Goal: Task Accomplishment & Management: Use online tool/utility

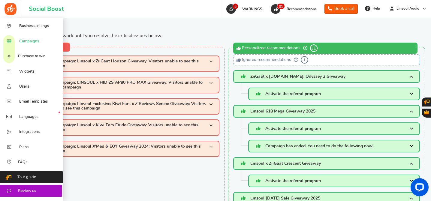
click at [29, 41] on span "Campaigns" at bounding box center [29, 41] width 20 height 5
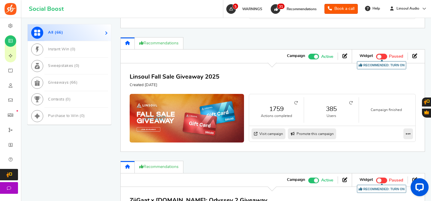
scroll to position [745, 0]
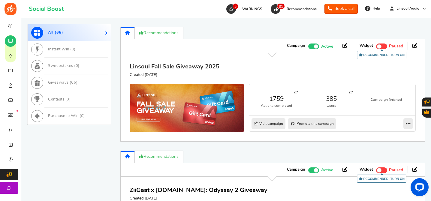
click at [194, 70] on link "Linsoul Fall Sale Giveaway 2025" at bounding box center [175, 67] width 90 height 6
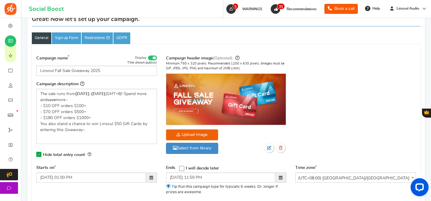
scroll to position [76, 0]
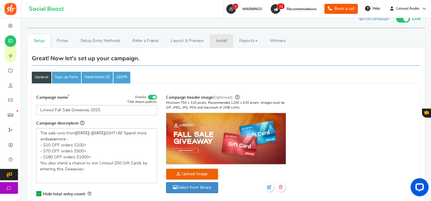
click at [219, 41] on link "Install" at bounding box center [221, 41] width 23 height 14
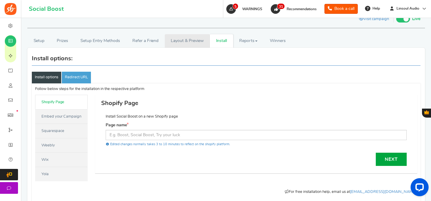
click at [195, 42] on link "Layout & Preview" at bounding box center [187, 41] width 45 height 14
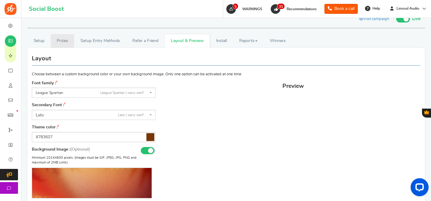
click at [67, 41] on link "Prizes" at bounding box center [63, 41] width 24 height 14
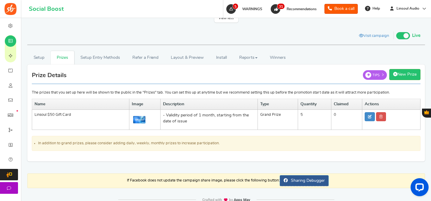
scroll to position [75, 0]
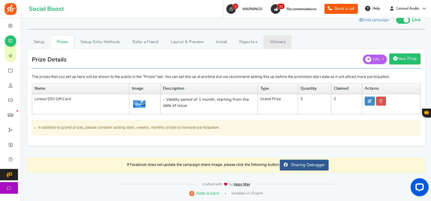
click at [272, 44] on span "Winners" at bounding box center [278, 42] width 16 height 4
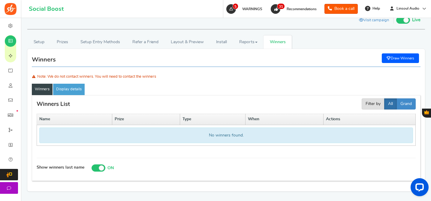
click at [409, 60] on link "Draw Winners" at bounding box center [400, 58] width 37 height 10
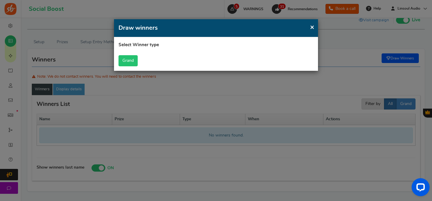
click at [128, 61] on button "Grand" at bounding box center [128, 60] width 19 height 11
select select "all"
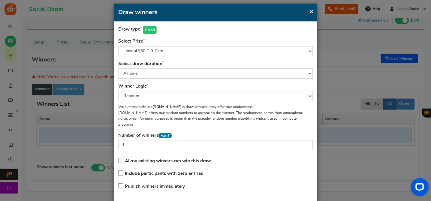
scroll to position [42, 0]
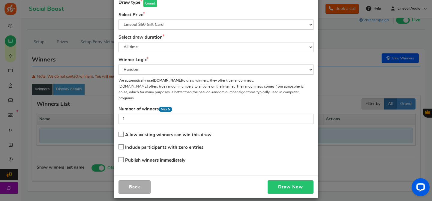
click at [290, 180] on button "Draw Now" at bounding box center [291, 187] width 46 height 14
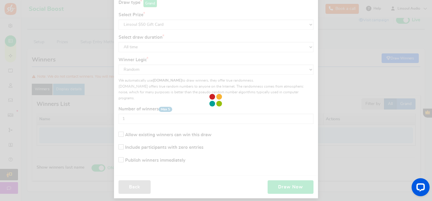
scroll to position [32, 0]
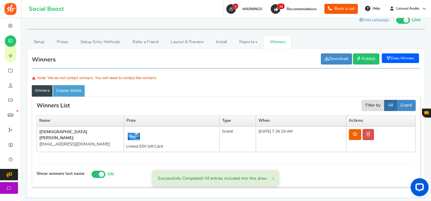
click at [61, 141] on div "[EMAIL_ADDRESS][DOMAIN_NAME]" at bounding box center [80, 144] width 82 height 6
copy tr "[EMAIL_ADDRESS][DOMAIN_NAME]"
click at [408, 59] on link "Draw Winners" at bounding box center [400, 58] width 37 height 10
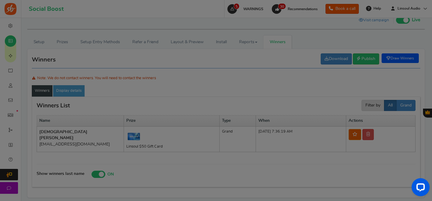
scroll to position [0, 0]
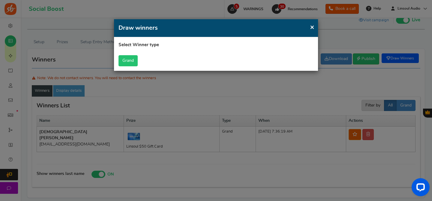
click at [136, 59] on button "Grand" at bounding box center [128, 60] width 19 height 11
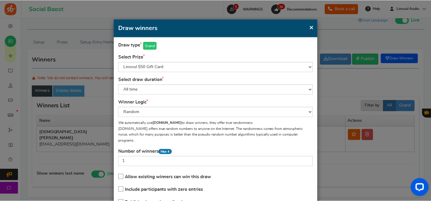
scroll to position [42, 0]
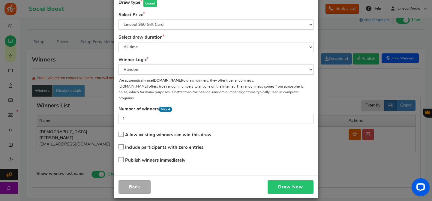
click at [282, 180] on button "Draw Now" at bounding box center [291, 187] width 46 height 14
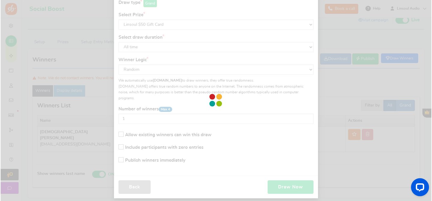
scroll to position [32, 0]
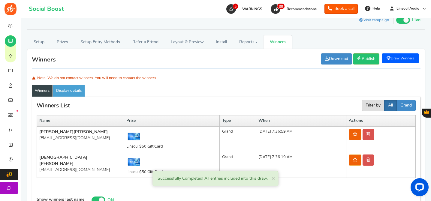
click at [73, 139] on div "[EMAIL_ADDRESS][DOMAIN_NAME]" at bounding box center [80, 138] width 82 height 6
copy tr "[EMAIL_ADDRESS][DOMAIN_NAME]"
click at [392, 60] on link "Draw Winners" at bounding box center [400, 58] width 37 height 10
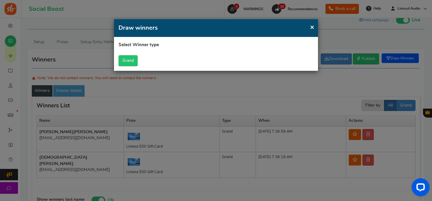
scroll to position [0, 0]
click at [128, 63] on button "Grand" at bounding box center [128, 60] width 19 height 11
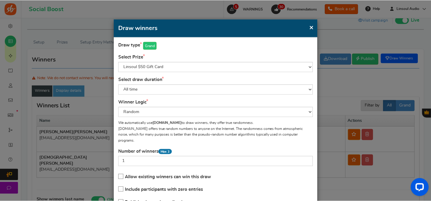
scroll to position [42, 0]
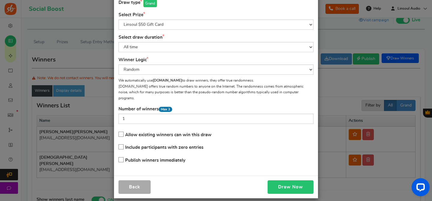
click at [289, 180] on button "Draw Now" at bounding box center [291, 187] width 46 height 14
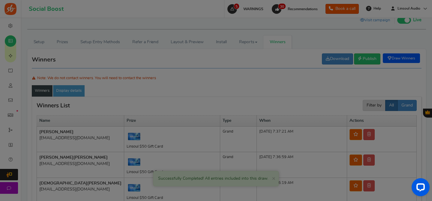
scroll to position [32, 0]
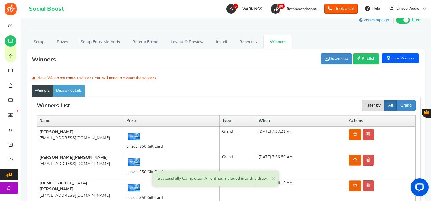
click at [67, 138] on div "[EMAIL_ADDRESS][DOMAIN_NAME]" at bounding box center [80, 138] width 82 height 6
copy tr "[EMAIL_ADDRESS][DOMAIN_NAME]"
click at [407, 56] on link "Draw Winners" at bounding box center [400, 58] width 37 height 10
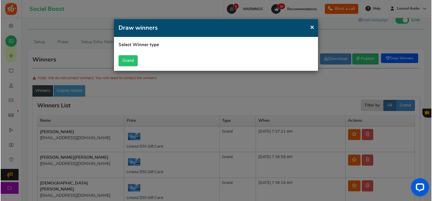
scroll to position [0, 0]
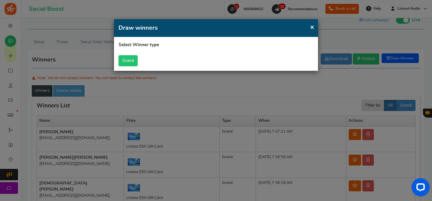
click at [134, 61] on button "Grand" at bounding box center [128, 60] width 19 height 11
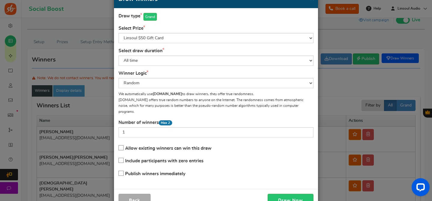
scroll to position [42, 0]
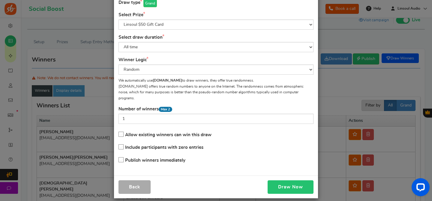
click at [275, 180] on button "Draw Now" at bounding box center [291, 187] width 46 height 14
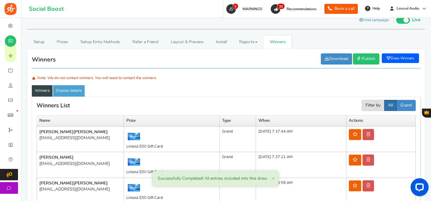
click at [84, 138] on div "[EMAIL_ADDRESS][DOMAIN_NAME]" at bounding box center [80, 138] width 82 height 6
copy tr "[EMAIL_ADDRESS][DOMAIN_NAME]"
click at [259, 66] on div "Winners init winnerctrl Download Publish Unpublish Draw Winners Successfully Co…" at bounding box center [226, 60] width 389 height 15
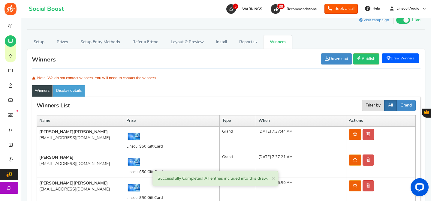
click at [395, 58] on link "Draw Winners" at bounding box center [400, 58] width 37 height 10
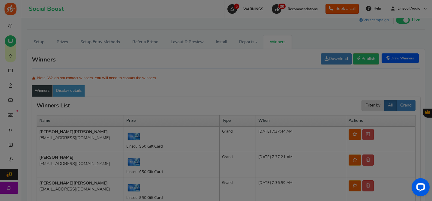
scroll to position [0, 0]
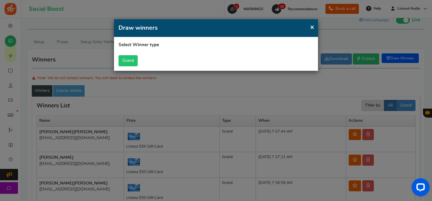
click at [128, 61] on button "Grand" at bounding box center [128, 60] width 19 height 11
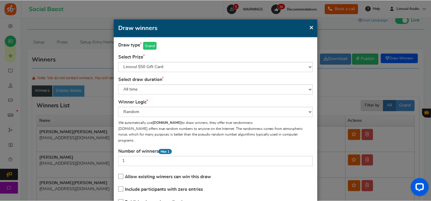
scroll to position [42, 0]
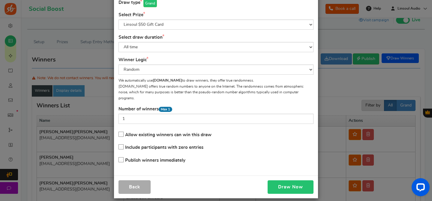
click at [276, 180] on button "Draw Now" at bounding box center [291, 187] width 46 height 14
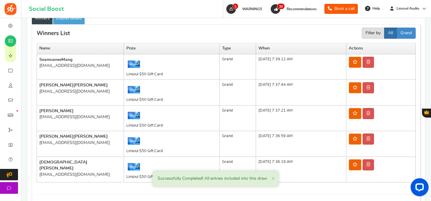
scroll to position [146, 0]
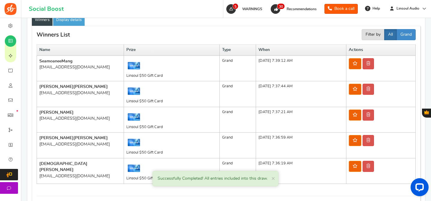
click at [68, 67] on div "[EMAIL_ADDRESS][DOMAIN_NAME]" at bounding box center [80, 67] width 82 height 6
copy tr "[EMAIL_ADDRESS][DOMAIN_NAME]"
click at [66, 66] on div "[EMAIL_ADDRESS][DOMAIN_NAME]" at bounding box center [80, 67] width 82 height 6
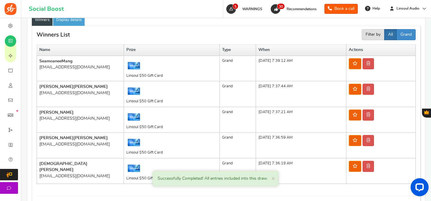
click at [66, 66] on div "[EMAIL_ADDRESS][DOMAIN_NAME]" at bounding box center [80, 67] width 82 height 6
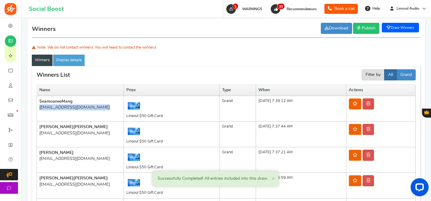
scroll to position [98, 0]
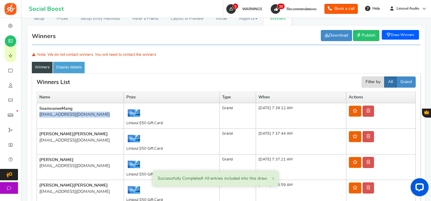
click at [68, 114] on div "[EMAIL_ADDRESS][DOMAIN_NAME]" at bounding box center [80, 115] width 82 height 6
click at [369, 37] on span "Publish" at bounding box center [369, 35] width 14 height 4
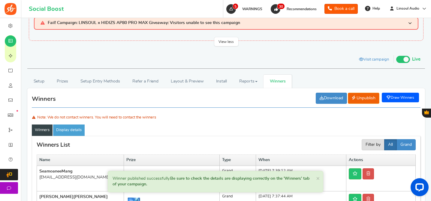
scroll to position [0, 0]
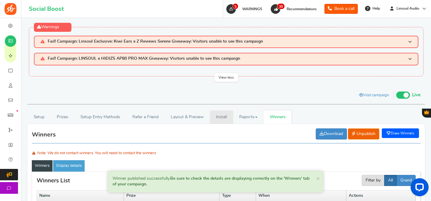
click at [219, 115] on link "Install" at bounding box center [221, 118] width 23 height 14
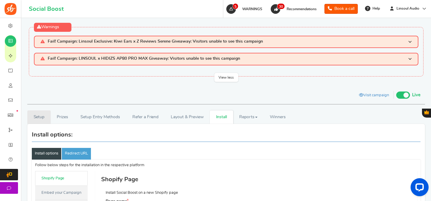
click at [31, 118] on link "Setup" at bounding box center [38, 118] width 23 height 14
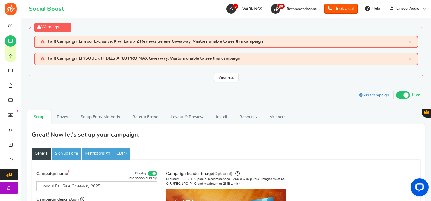
scroll to position [79, 0]
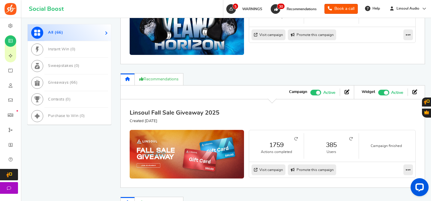
click at [196, 111] on link "Linsoul Fall Sale Giveaway 2025" at bounding box center [175, 113] width 90 height 6
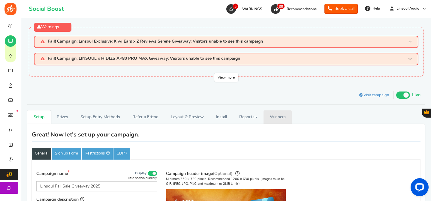
click at [278, 119] on span "Winners" at bounding box center [278, 117] width 16 height 4
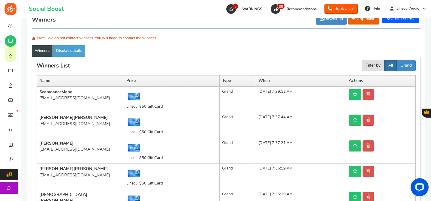
scroll to position [153, 0]
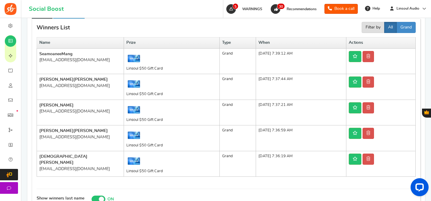
click at [72, 62] on div "[EMAIL_ADDRESS][DOMAIN_NAME]" at bounding box center [80, 60] width 82 height 6
copy tr "[EMAIL_ADDRESS][DOMAIN_NAME]"
click at [78, 88] on div "[EMAIL_ADDRESS][DOMAIN_NAME]" at bounding box center [80, 86] width 82 height 6
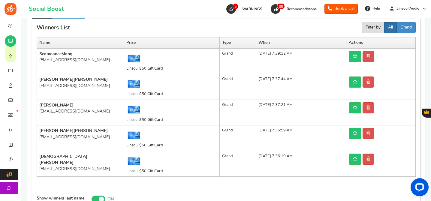
click at [78, 88] on div "[EMAIL_ADDRESS][DOMAIN_NAME]" at bounding box center [80, 86] width 82 height 6
copy tr "[EMAIL_ADDRESS][DOMAIN_NAME]"
click at [74, 111] on div "[EMAIL_ADDRESS][DOMAIN_NAME]" at bounding box center [80, 111] width 82 height 6
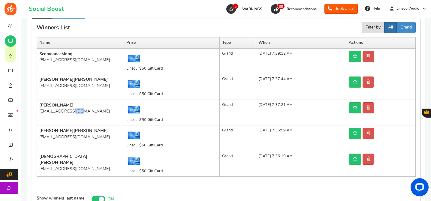
click at [74, 111] on div "[EMAIL_ADDRESS][DOMAIN_NAME]" at bounding box center [80, 111] width 82 height 6
copy tr "[EMAIL_ADDRESS][DOMAIN_NAME]"
click at [71, 139] on div "[EMAIL_ADDRESS][DOMAIN_NAME]" at bounding box center [80, 137] width 82 height 6
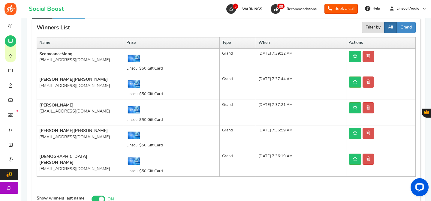
click at [64, 138] on div "[EMAIL_ADDRESS][DOMAIN_NAME]" at bounding box center [80, 137] width 82 height 6
copy tr "[EMAIL_ADDRESS][DOMAIN_NAME]"
click at [74, 166] on div "[EMAIL_ADDRESS][DOMAIN_NAME]" at bounding box center [80, 169] width 82 height 6
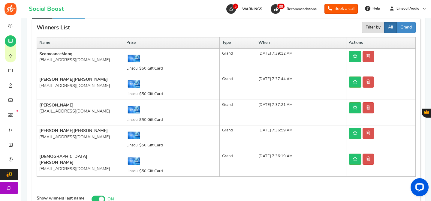
click at [74, 166] on div "[EMAIL_ADDRESS][DOMAIN_NAME]" at bounding box center [80, 169] width 82 height 6
copy tr "[EMAIL_ADDRESS][DOMAIN_NAME]"
